Goal: Task Accomplishment & Management: Use online tool/utility

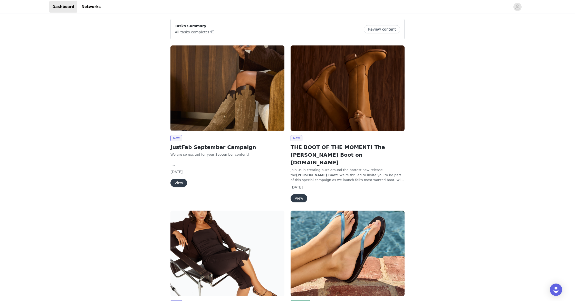
click at [299, 194] on button "View" at bounding box center [298, 198] width 17 height 8
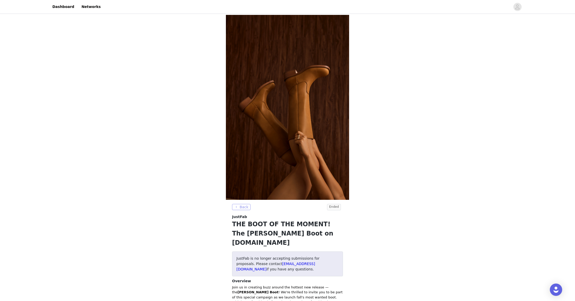
click at [242, 206] on button "Back" at bounding box center [241, 207] width 18 height 6
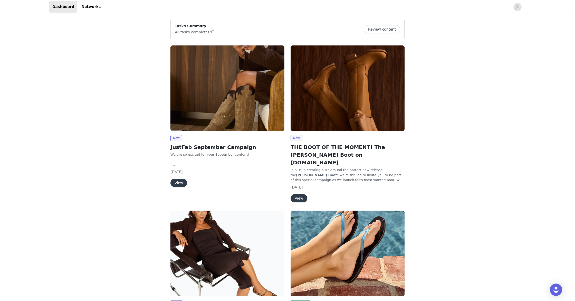
click at [175, 183] on button "View" at bounding box center [178, 183] width 17 height 8
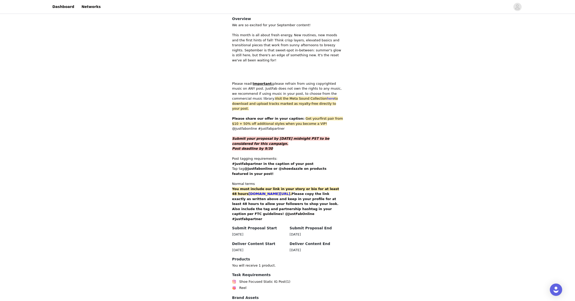
scroll to position [241, 0]
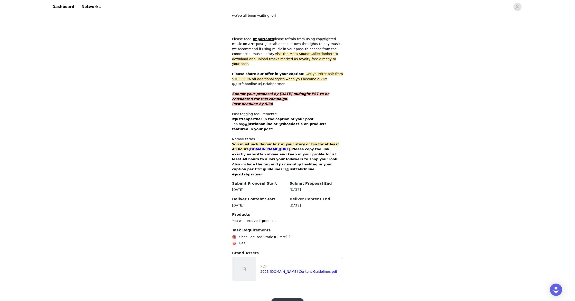
click at [289, 297] on button "Get Started" at bounding box center [287, 303] width 34 height 12
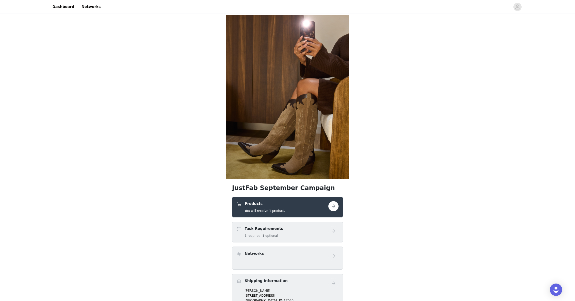
click at [330, 209] on button "button" at bounding box center [333, 206] width 10 height 10
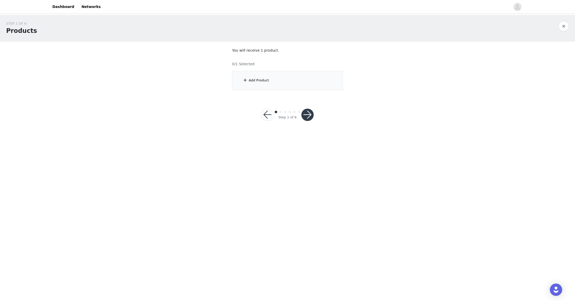
click at [255, 84] on div "Add Product" at bounding box center [287, 80] width 111 height 19
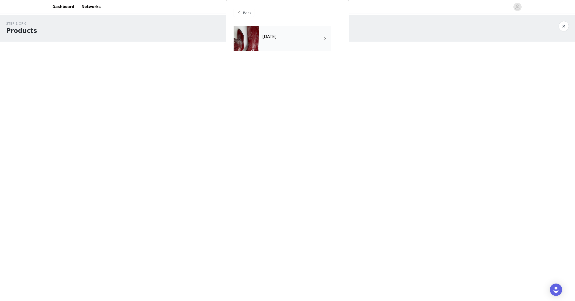
click at [276, 36] on h4 "[DATE]" at bounding box center [269, 36] width 14 height 5
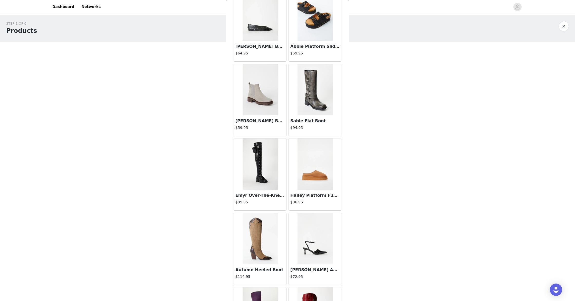
scroll to position [170, 0]
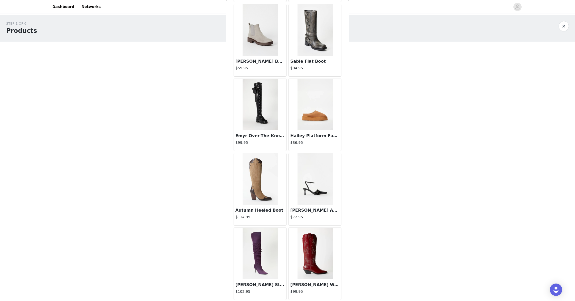
click at [318, 253] on img at bounding box center [314, 253] width 35 height 51
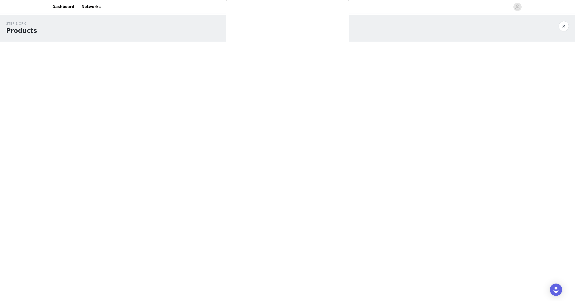
scroll to position [0, 0]
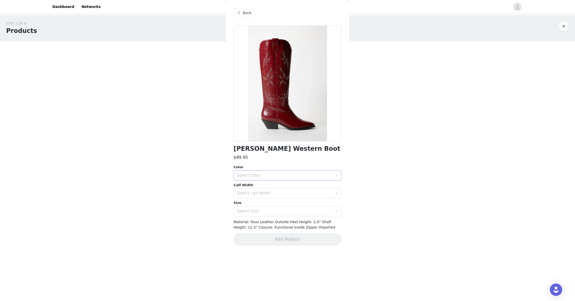
click at [265, 177] on div "Select color" at bounding box center [284, 175] width 96 height 5
click at [260, 187] on li "Cabernet Red" at bounding box center [287, 186] width 108 height 8
click at [262, 194] on div "Select calf width" at bounding box center [284, 192] width 96 height 5
click at [254, 204] on li "Wide" at bounding box center [287, 204] width 108 height 8
drag, startPoint x: 261, startPoint y: 191, endPoint x: 258, endPoint y: 205, distance: 14.3
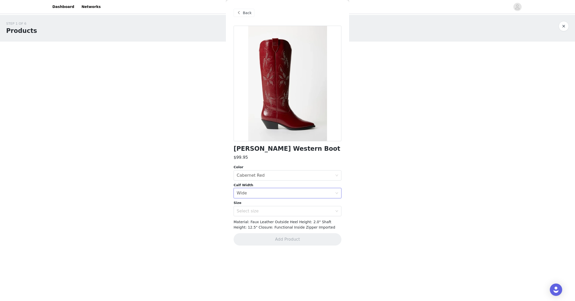
click at [261, 191] on div "Select calf width Wide" at bounding box center [285, 193] width 98 height 10
click at [259, 211] on li "Standard" at bounding box center [287, 212] width 108 height 8
click at [293, 212] on div "Select size" at bounding box center [284, 210] width 96 height 5
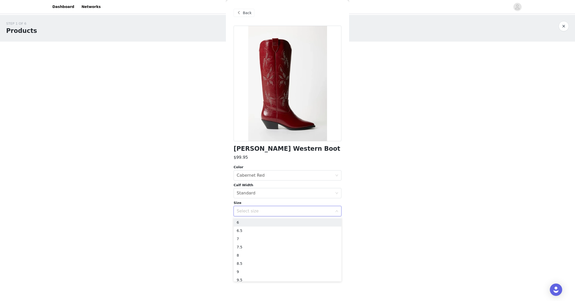
click at [485, 200] on body "Dashboard Networks STEP 1 OF 6 Products You will receive 1 product. 0/1 Selecte…" at bounding box center [287, 150] width 575 height 301
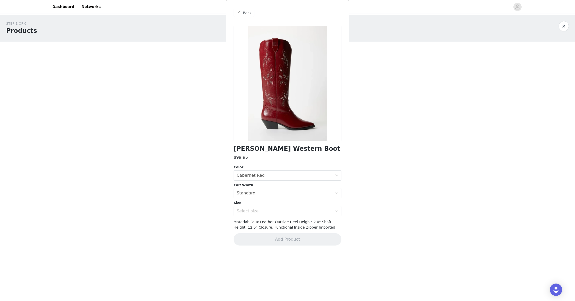
click at [246, 15] on span "Back" at bounding box center [247, 12] width 9 height 5
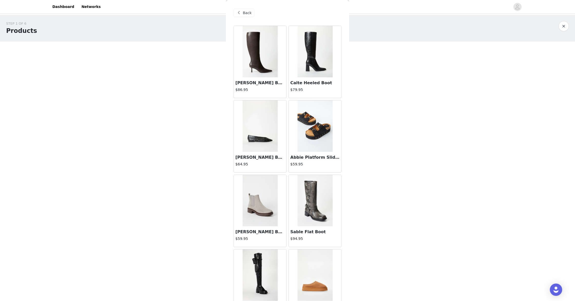
click at [257, 155] on h3 "[PERSON_NAME] Ballet Flat" at bounding box center [259, 157] width 49 height 6
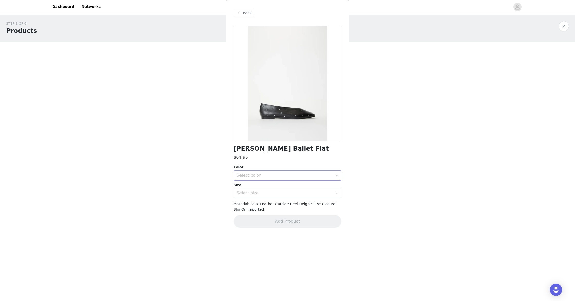
click at [276, 177] on div "Select color" at bounding box center [284, 175] width 96 height 5
drag, startPoint x: 270, startPoint y: 184, endPoint x: 274, endPoint y: 192, distance: 8.3
click at [270, 184] on li "Black/ Silver" at bounding box center [287, 186] width 108 height 8
click at [275, 193] on div "Select size" at bounding box center [284, 192] width 96 height 5
click at [387, 216] on body "Dashboard Networks STEP 1 OF 6 Products You will receive 1 product. 0/1 Selecte…" at bounding box center [287, 150] width 575 height 301
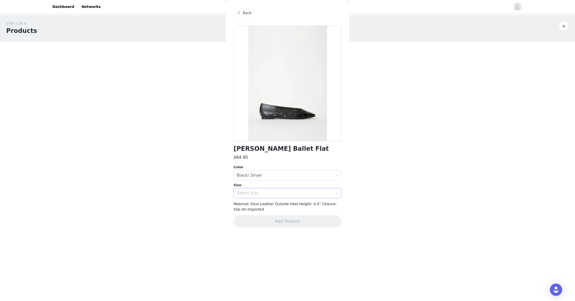
click at [302, 189] on div "Select size" at bounding box center [285, 193] width 98 height 10
click at [386, 202] on body "Dashboard Networks STEP 1 OF 6 Products You will receive 1 product. 0/1 Selecte…" at bounding box center [287, 150] width 575 height 301
click at [249, 10] on span "Back" at bounding box center [247, 12] width 9 height 5
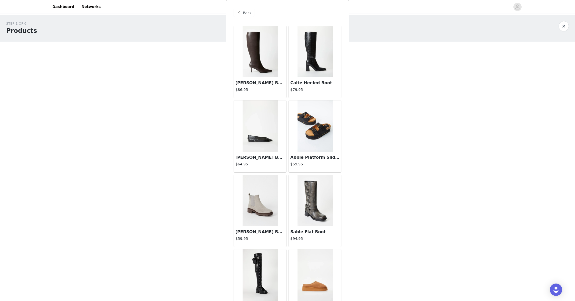
scroll to position [5, 0]
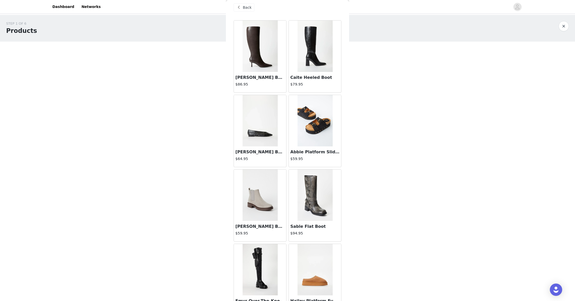
click at [265, 134] on img at bounding box center [259, 120] width 35 height 51
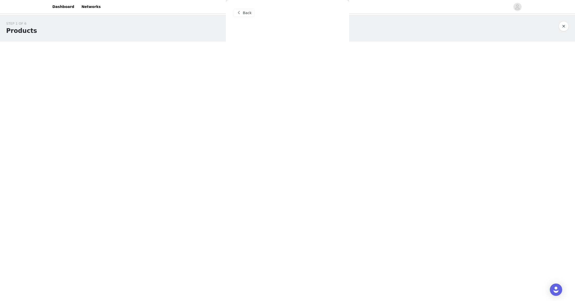
scroll to position [0, 0]
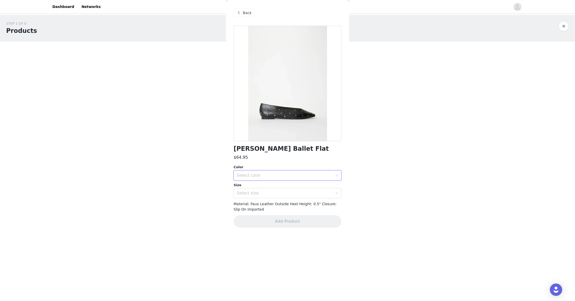
click at [287, 172] on div "Select color" at bounding box center [285, 175] width 98 height 10
click at [280, 187] on li "Black/ Silver" at bounding box center [287, 186] width 108 height 8
click at [296, 114] on div at bounding box center [287, 83] width 108 height 115
click at [295, 195] on div "Select size" at bounding box center [284, 192] width 96 height 5
click at [272, 220] on li "6.5" at bounding box center [287, 220] width 108 height 8
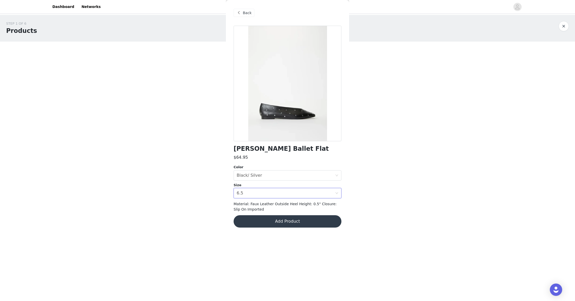
click at [411, 209] on body "Dashboard Networks STEP 1 OF 6 Products You will receive 1 product. 0/1 Selecte…" at bounding box center [287, 150] width 575 height 301
click at [453, 149] on body "Dashboard Networks STEP 1 OF 6 Products You will receive 1 product. 0/1 Selecte…" at bounding box center [287, 150] width 575 height 301
